Goal: Task Accomplishment & Management: Use online tool/utility

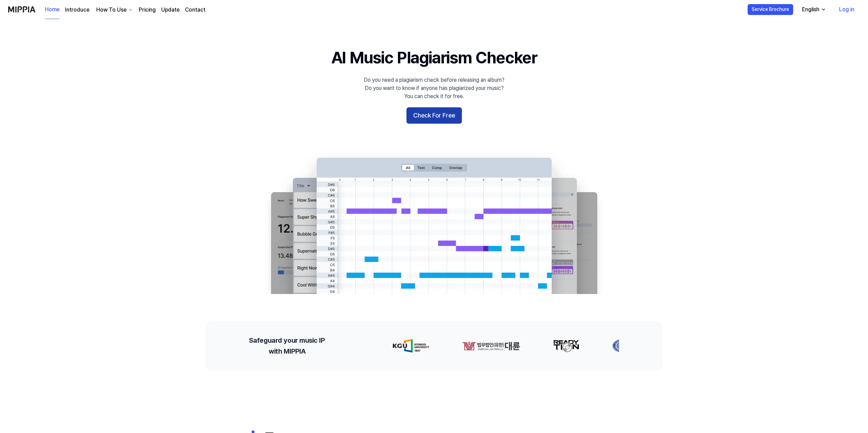
click at [438, 118] on button "Check For Free" at bounding box center [434, 115] width 55 height 16
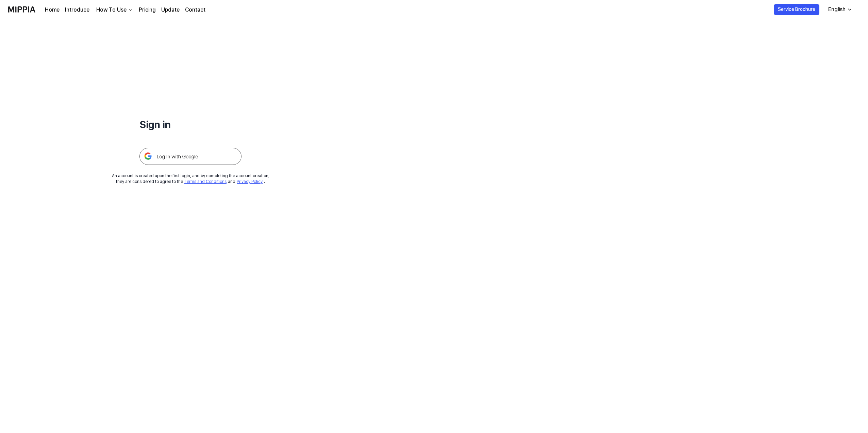
click at [172, 159] on img at bounding box center [191, 156] width 102 height 17
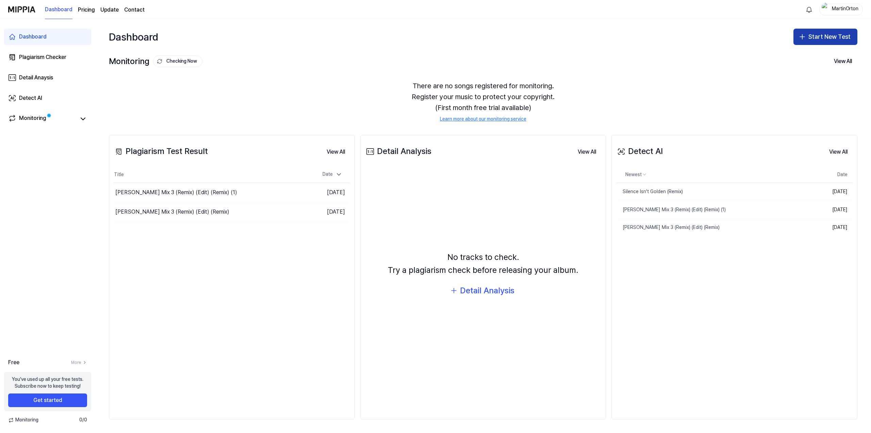
click at [817, 33] on button "Start New Test" at bounding box center [826, 37] width 64 height 16
click at [800, 55] on div "Plagiarism test" at bounding box center [809, 55] width 31 height 7
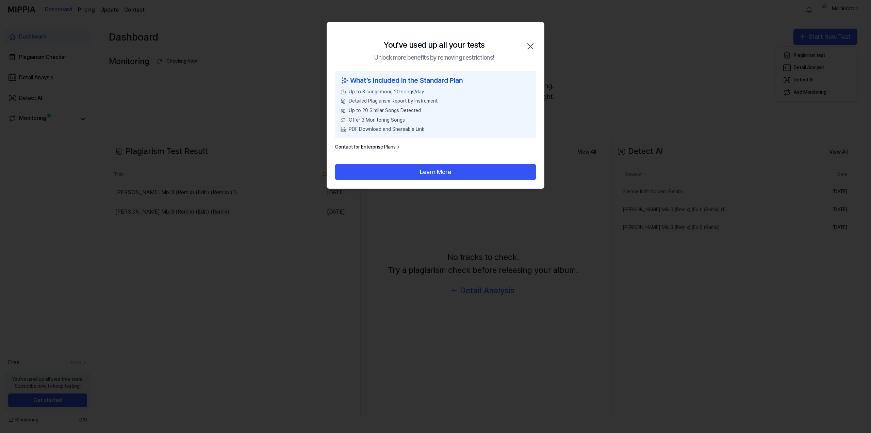
drag, startPoint x: 436, startPoint y: 94, endPoint x: 436, endPoint y: 89, distance: 4.1
click at [436, 94] on div "Up to 3 songs/hour, 20 songs/day" at bounding box center [436, 91] width 190 height 7
click at [435, 173] on button "Learn More" at bounding box center [435, 172] width 201 height 16
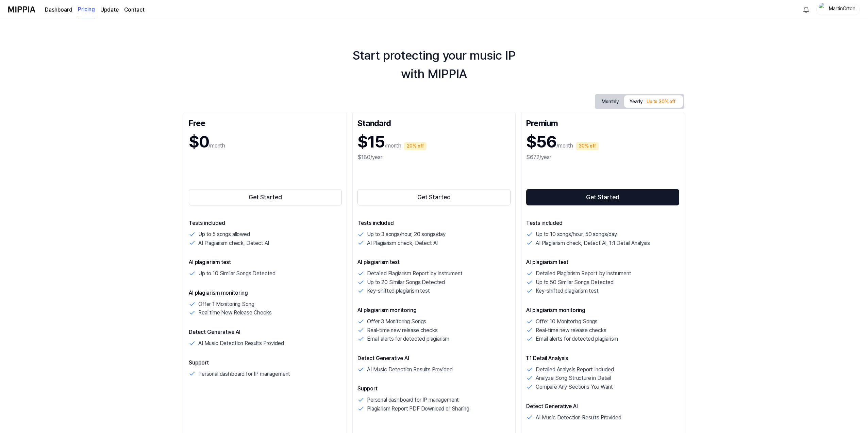
click at [65, 12] on link "Dashboard" at bounding box center [59, 10] width 28 height 8
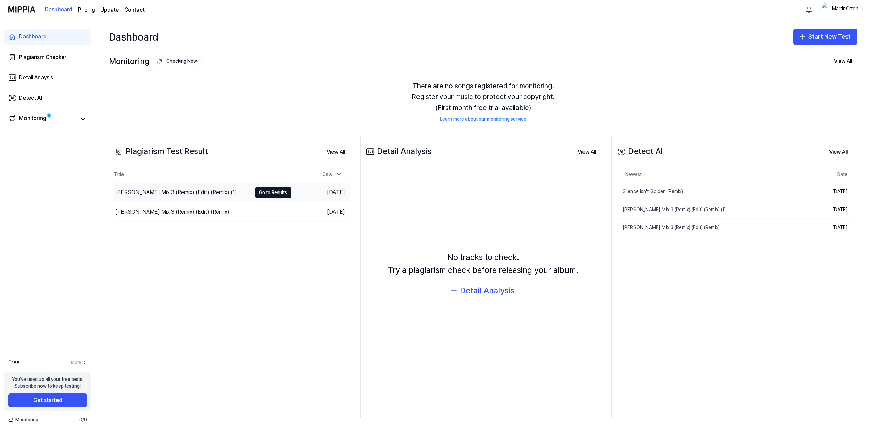
click at [181, 192] on div "[PERSON_NAME] Mix 3 (Remix) (Edit) (Remix) (1)" at bounding box center [176, 192] width 122 height 8
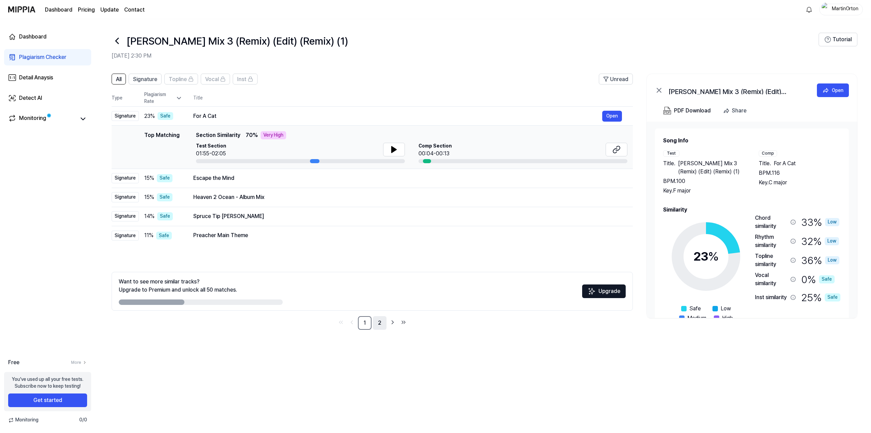
click at [380, 324] on link "2" at bounding box center [380, 323] width 14 height 14
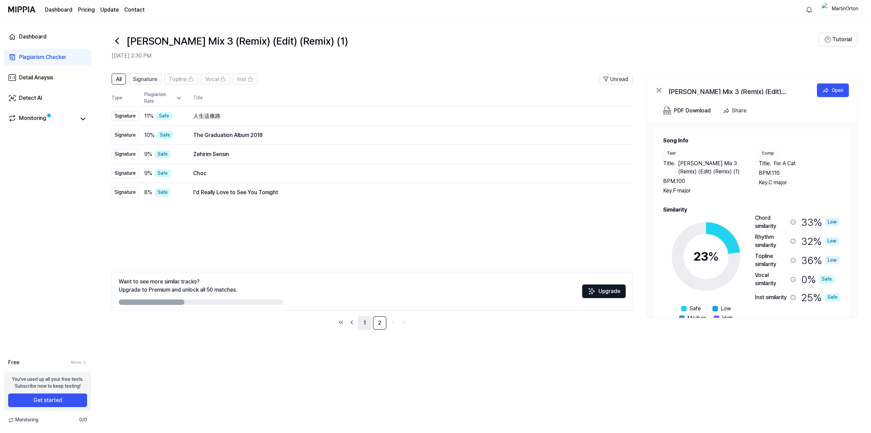
click at [366, 321] on link "1" at bounding box center [365, 323] width 14 height 14
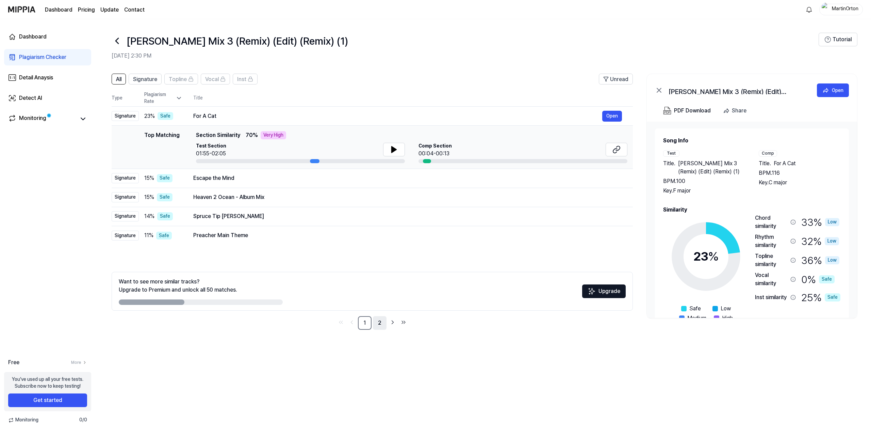
click at [378, 325] on link "2" at bounding box center [380, 323] width 14 height 14
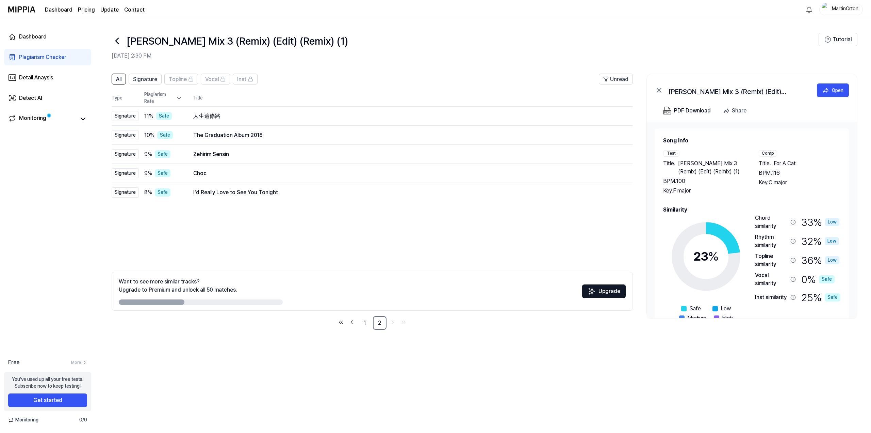
drag, startPoint x: 169, startPoint y: 301, endPoint x: 229, endPoint y: 296, distance: 60.4
click at [229, 296] on div "Want to see more similar tracks? Upgrade to Premium and unlock all 50 matches." at bounding box center [201, 290] width 164 height 27
click at [195, 303] on div at bounding box center [201, 301] width 164 height 5
click at [42, 117] on div "Monitoring" at bounding box center [32, 119] width 27 height 10
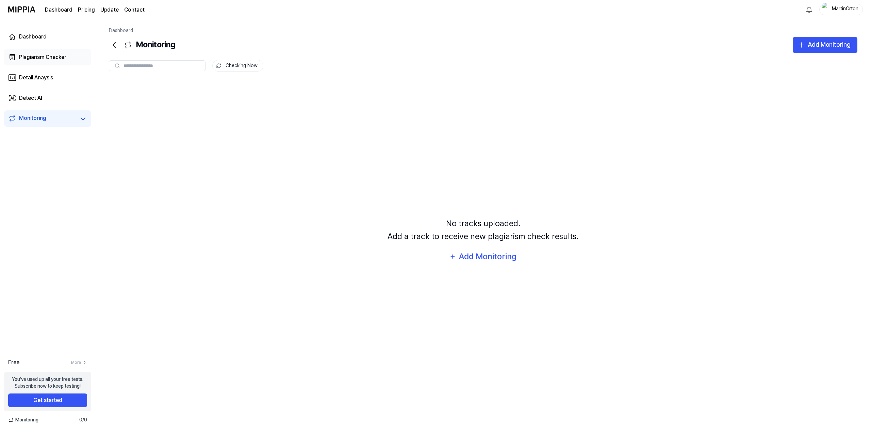
click at [44, 55] on div "Plagiarism Checker" at bounding box center [42, 57] width 47 height 8
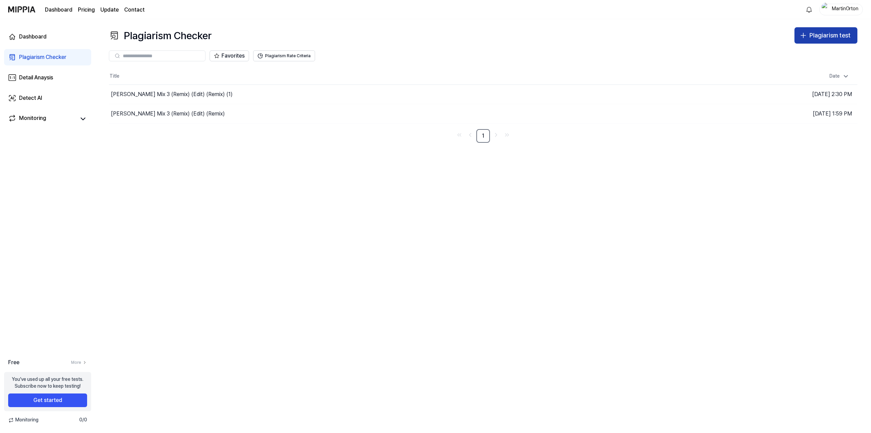
click at [817, 37] on div "Plagiarism test" at bounding box center [830, 36] width 41 height 10
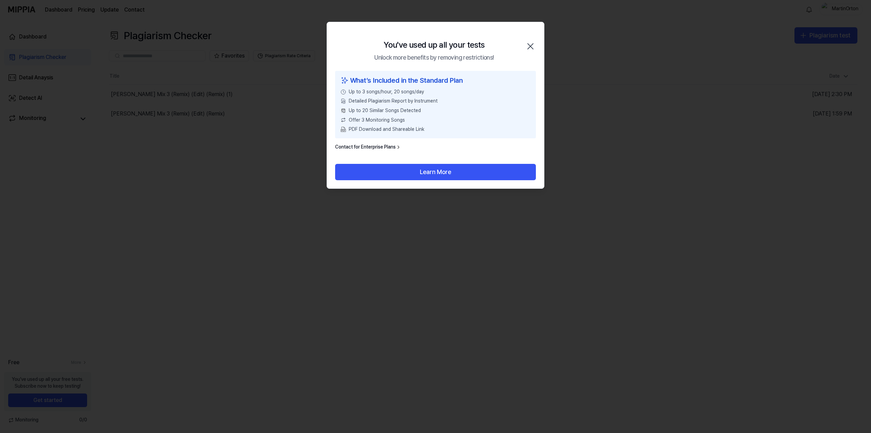
click at [533, 46] on icon "button" at bounding box center [530, 46] width 11 height 11
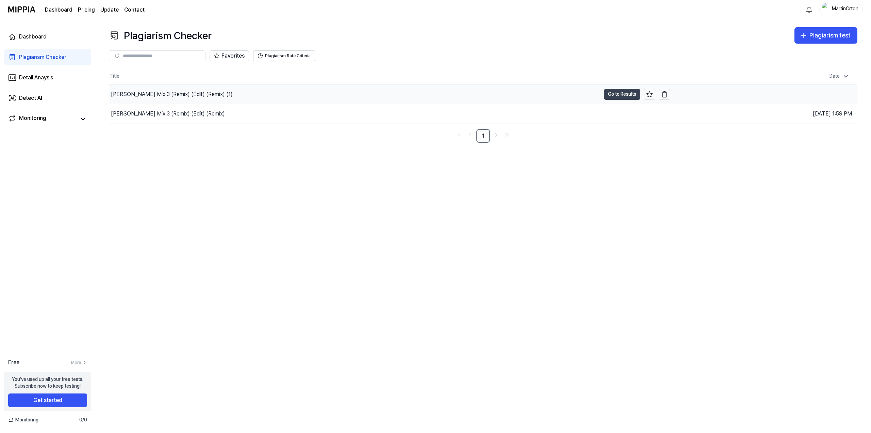
click at [625, 97] on button "Go to Results" at bounding box center [622, 94] width 36 height 11
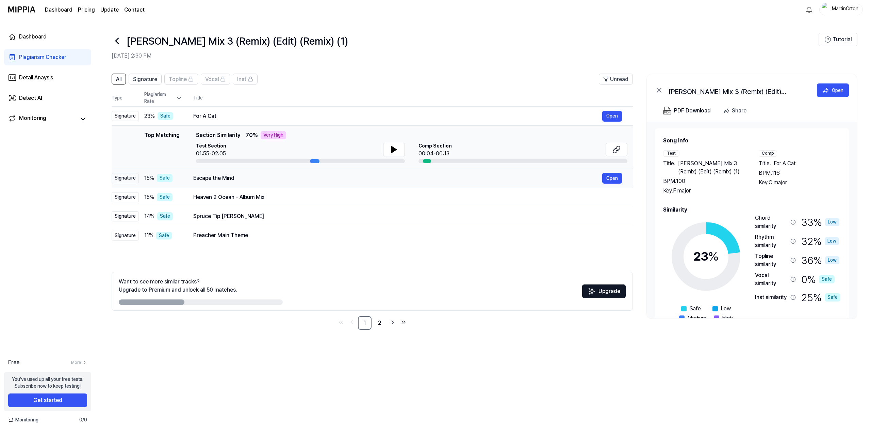
click at [281, 177] on div "Escape the Mind" at bounding box center [397, 178] width 409 height 8
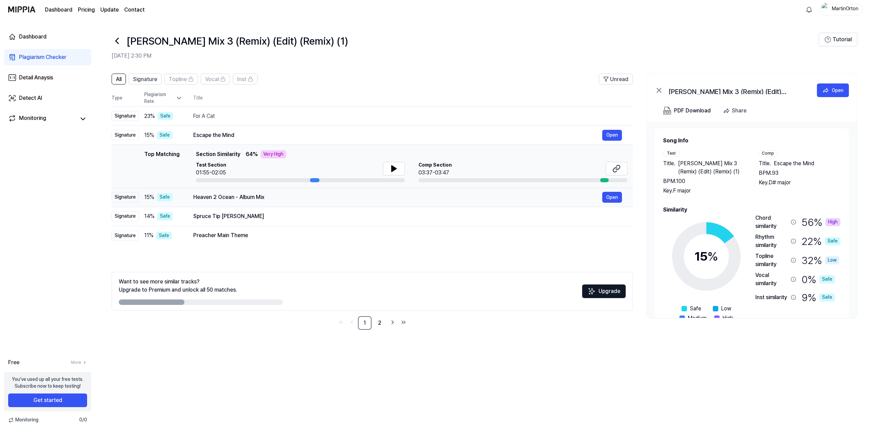
click at [280, 196] on div "Heaven 2 Ocean - Album Mix" at bounding box center [397, 197] width 409 height 8
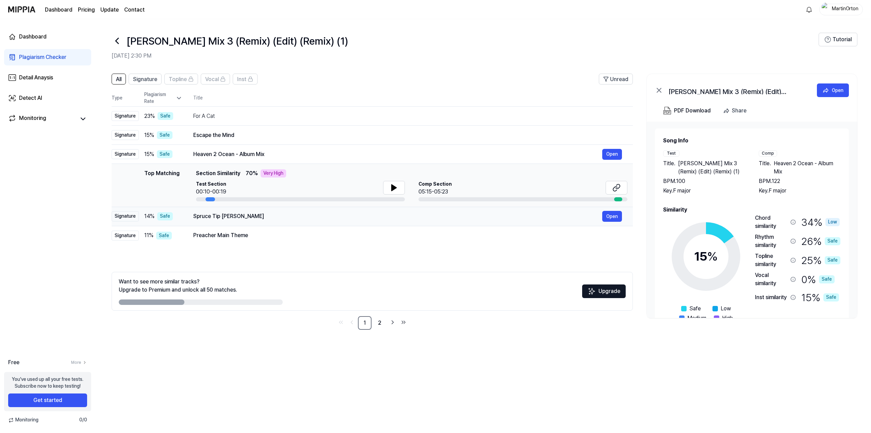
click at [277, 215] on div "Spruce Tip Jennifer Gin" at bounding box center [397, 216] width 409 height 8
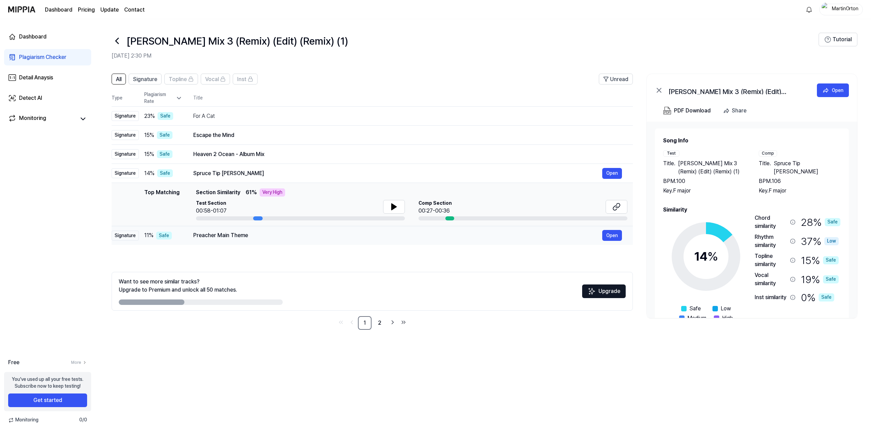
click at [275, 233] on div "Preacher Main Theme" at bounding box center [397, 235] width 409 height 8
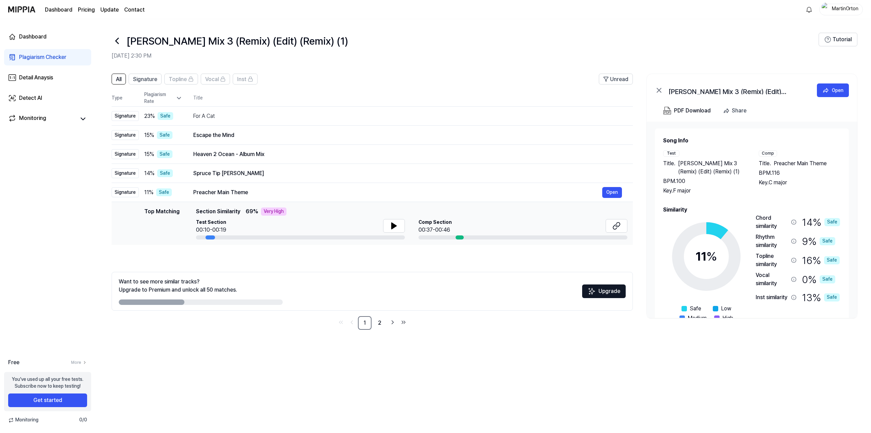
click at [117, 40] on icon at bounding box center [117, 40] width 11 height 11
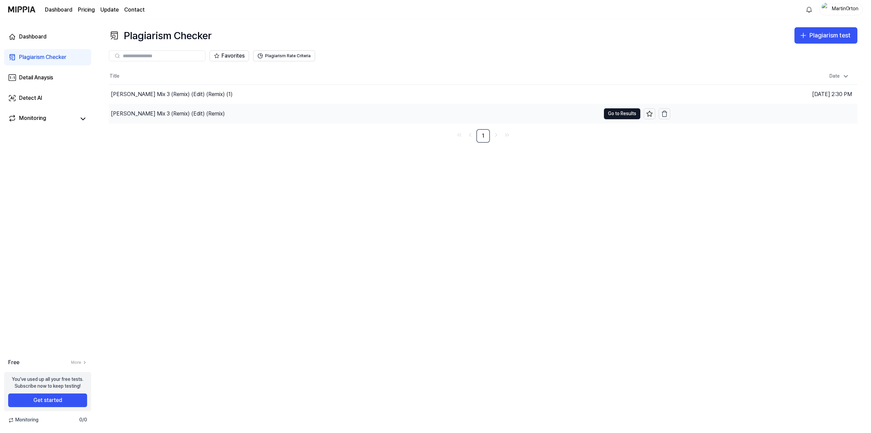
click at [198, 113] on div "[PERSON_NAME] Mix 3 (Remix) (Edit) (Remix)" at bounding box center [355, 113] width 492 height 19
